Goal: Information Seeking & Learning: Learn about a topic

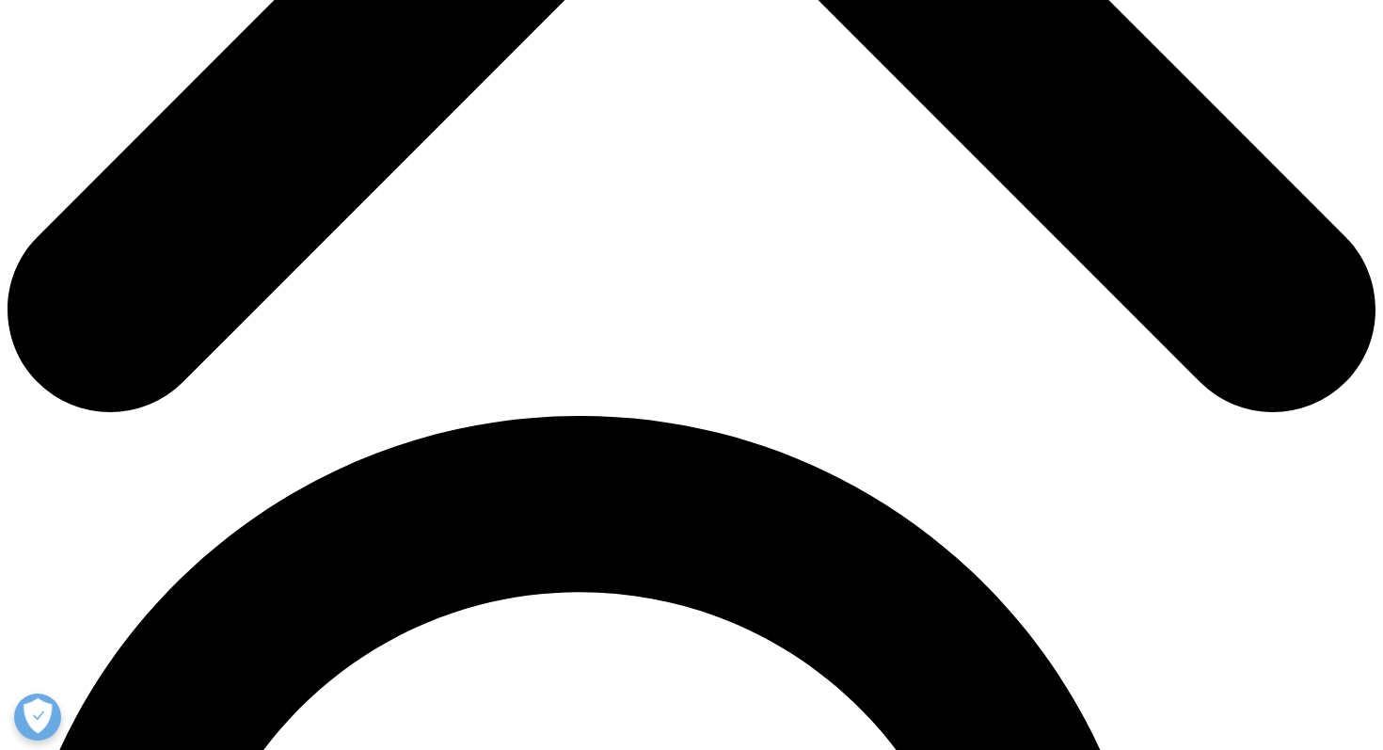
scroll to position [994, 0]
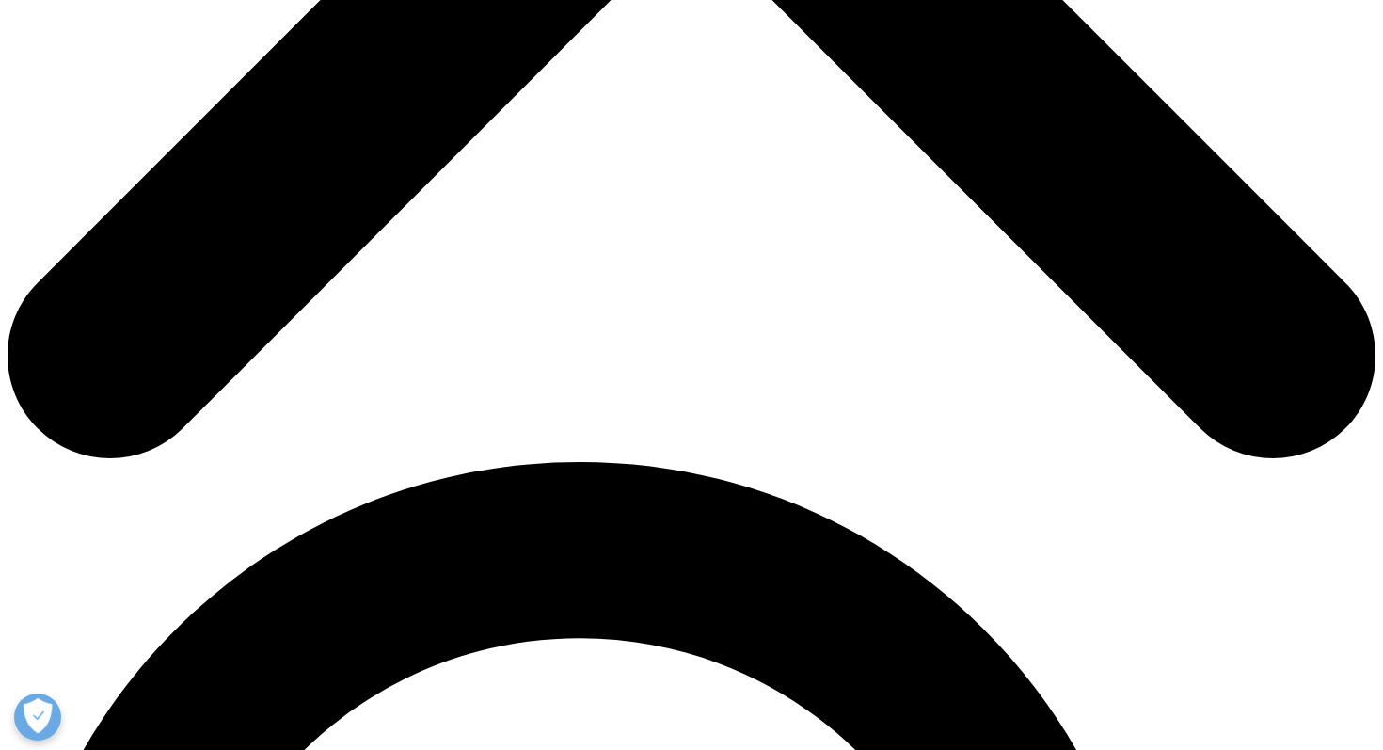
scroll to position [900, 0]
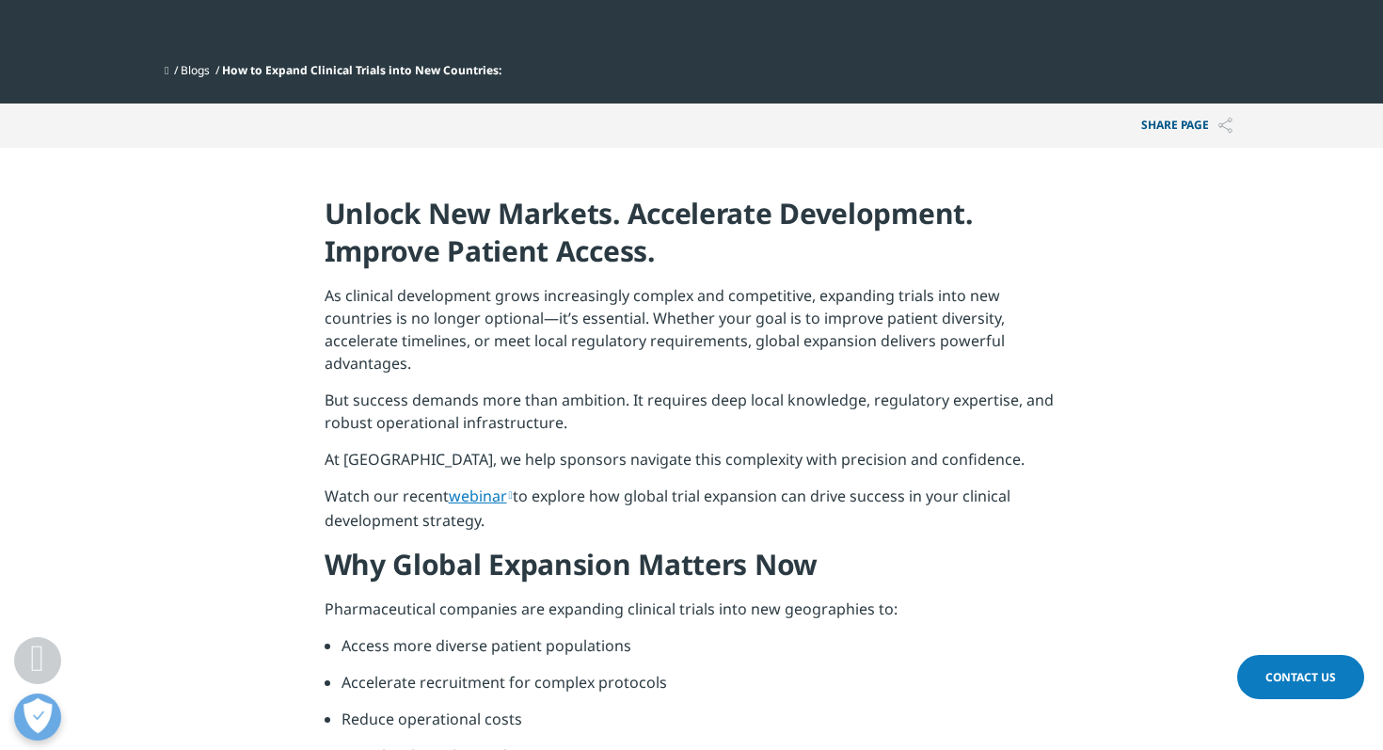
scroll to position [587, 0]
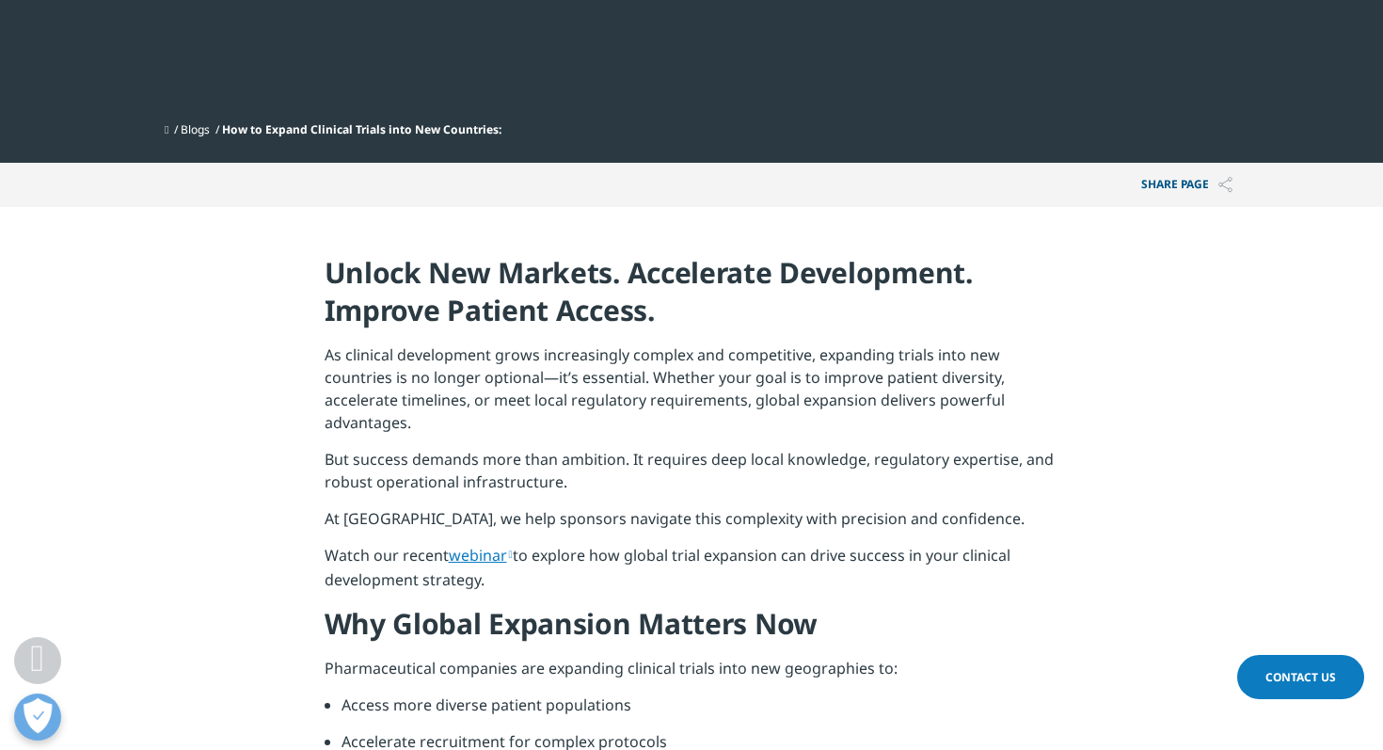
click at [479, 560] on link "webinar" at bounding box center [481, 555] width 64 height 21
